Goal: Navigation & Orientation: Find specific page/section

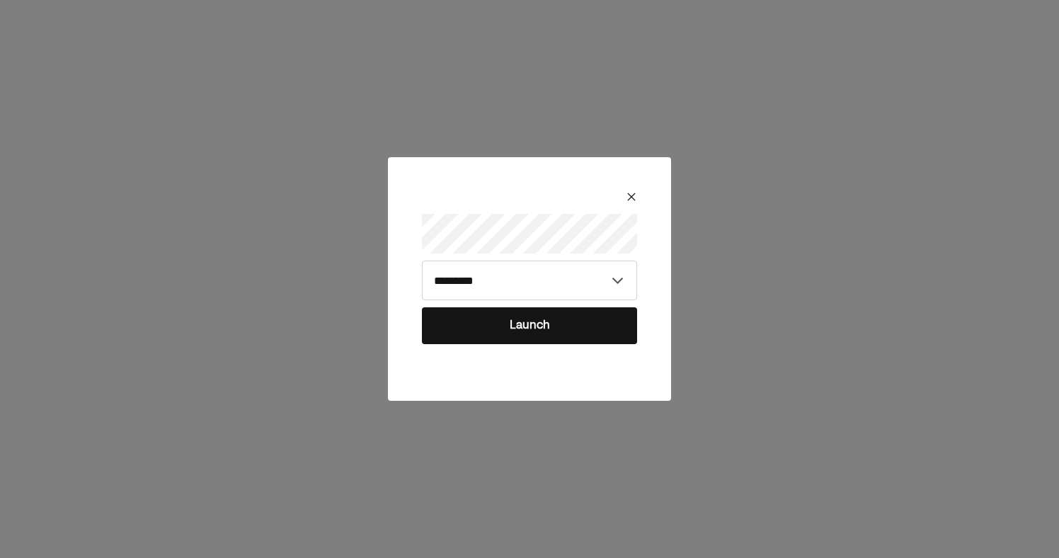
click at [525, 334] on button "Launch" at bounding box center [529, 325] width 215 height 37
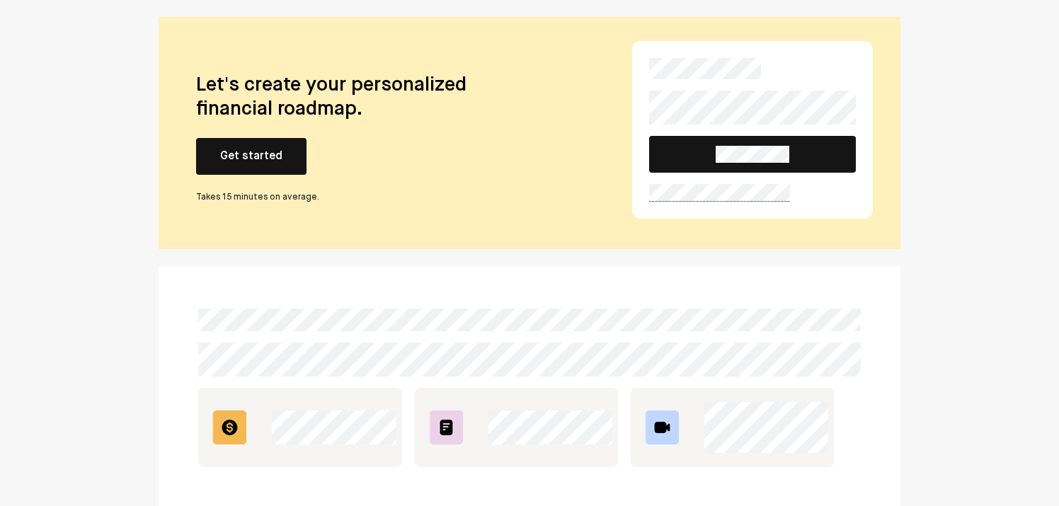
click at [246, 153] on button "Get started" at bounding box center [251, 156] width 110 height 37
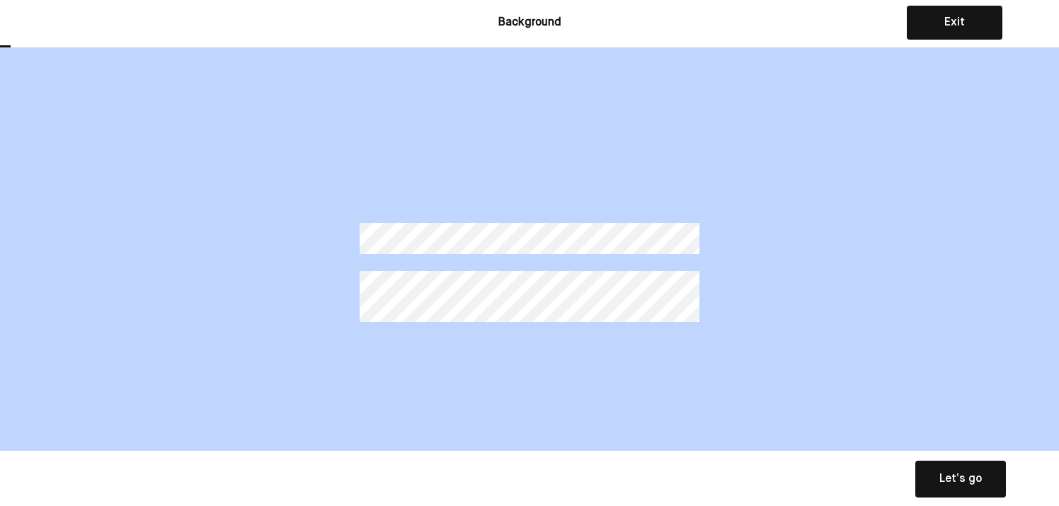
click at [968, 18] on button "Exit" at bounding box center [955, 23] width 96 height 34
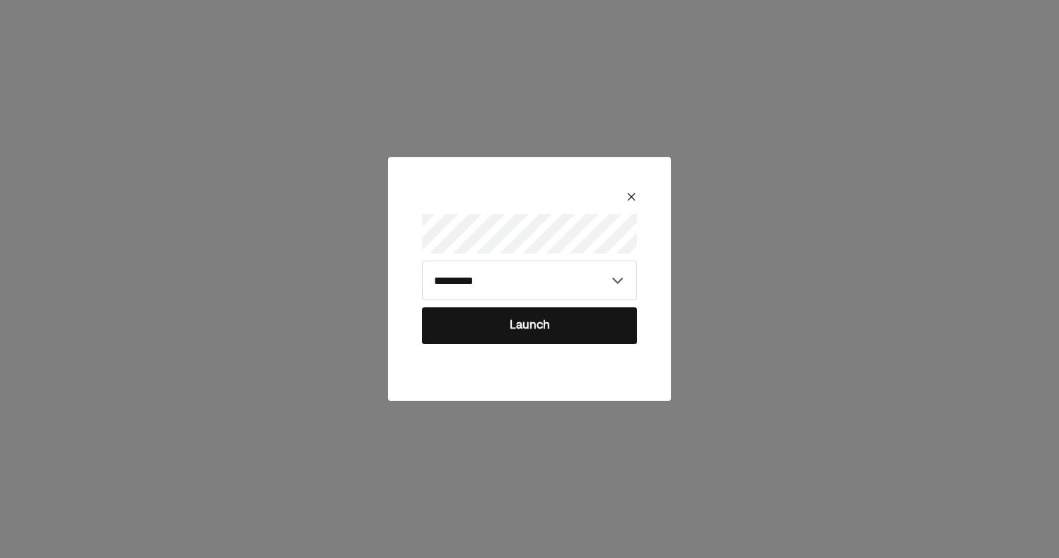
click at [549, 329] on button "Launch" at bounding box center [529, 325] width 215 height 37
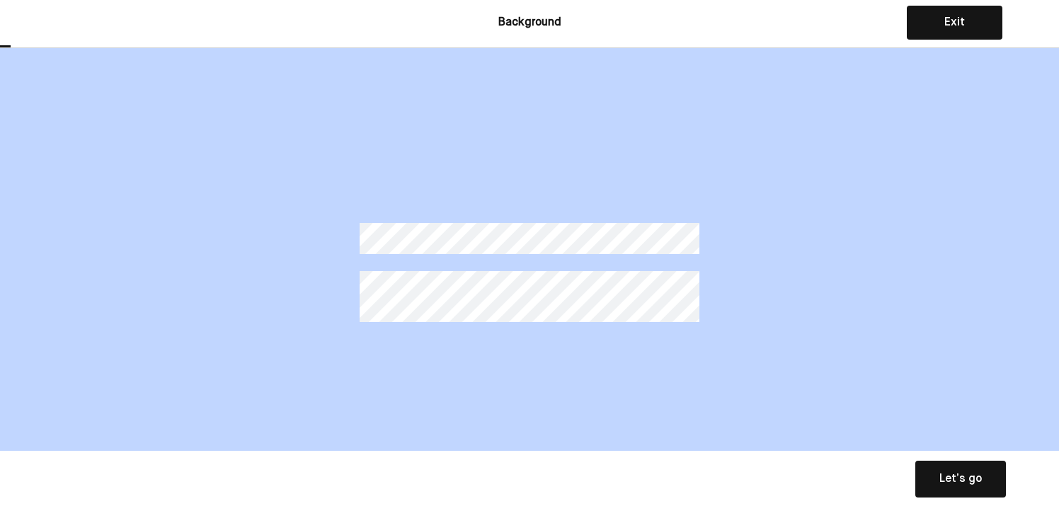
click at [943, 30] on button "Exit" at bounding box center [955, 23] width 96 height 34
